Goal: Information Seeking & Learning: Understand process/instructions

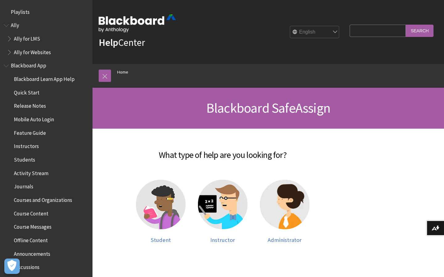
scroll to position [575, 0]
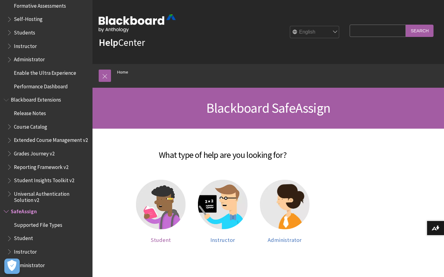
click at [170, 213] on img at bounding box center [161, 205] width 50 height 50
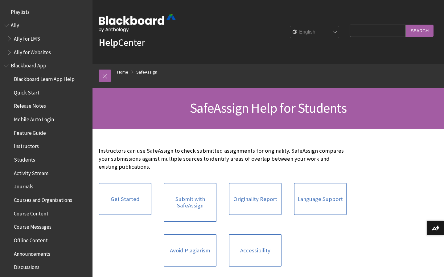
scroll to position [656, 0]
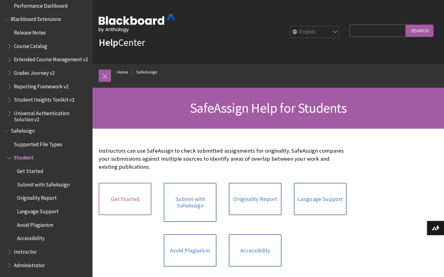
click at [139, 200] on link "Get Started" at bounding box center [125, 199] width 53 height 33
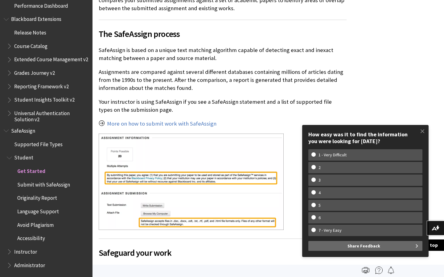
scroll to position [35, 0]
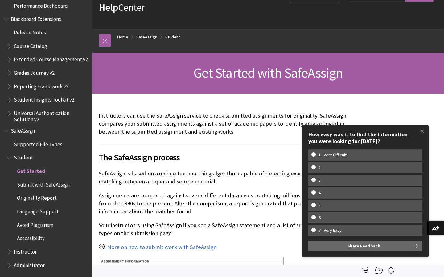
click at [44, 203] on span "Originality Report" at bounding box center [49, 198] width 79 height 10
